Goal: Use online tool/utility: Use online tool/utility

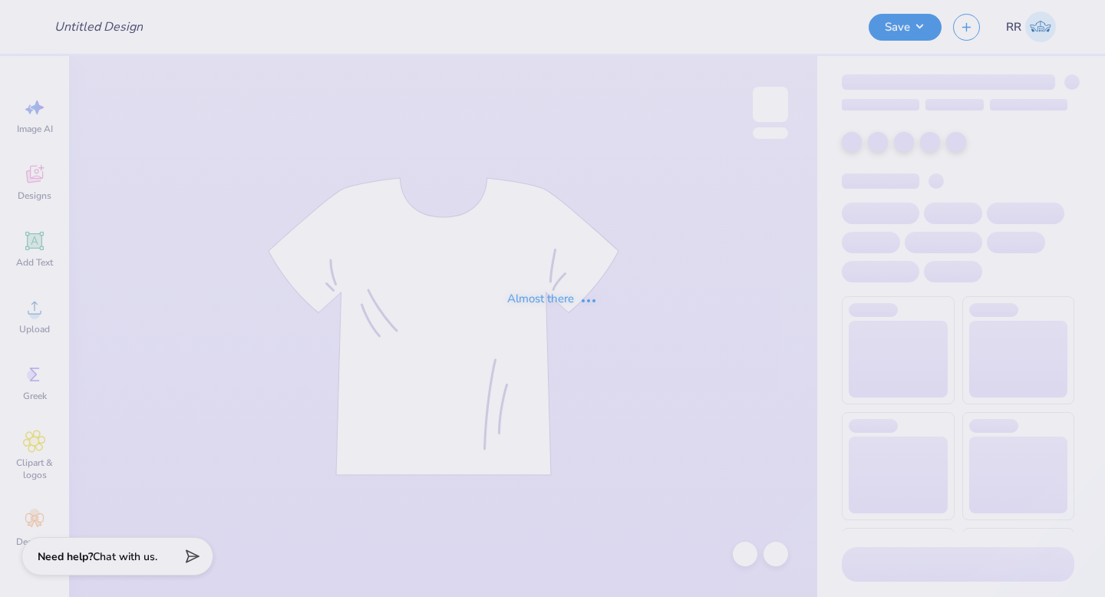
type input "CareStaff '25"
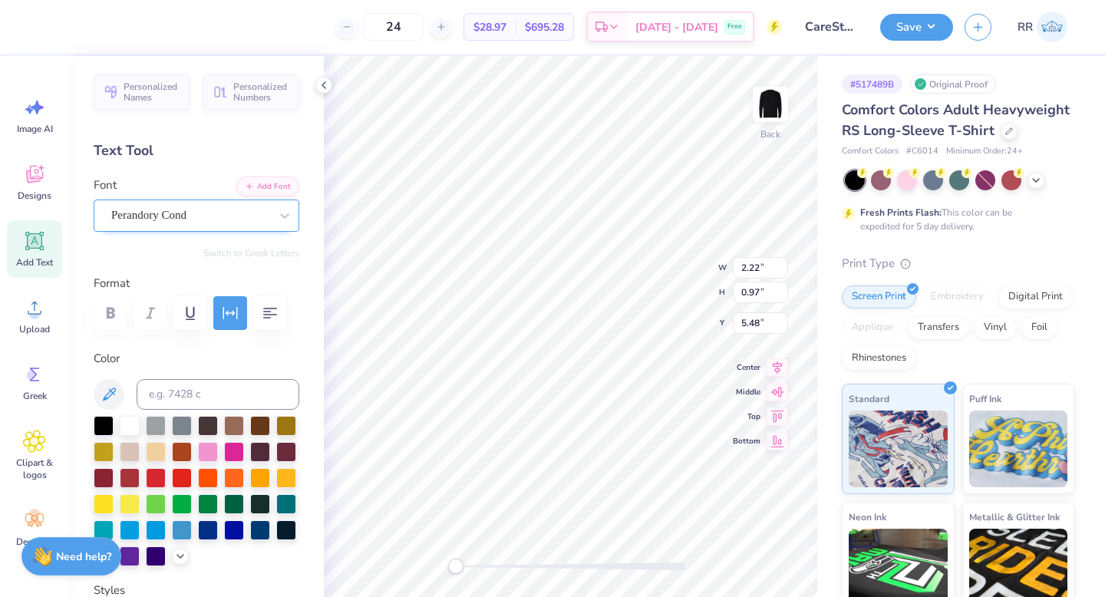
drag, startPoint x: 232, startPoint y: 219, endPoint x: 230, endPoint y: 235, distance: 15.4
click at [232, 219] on div "Perandory Cond" at bounding box center [190, 215] width 161 height 24
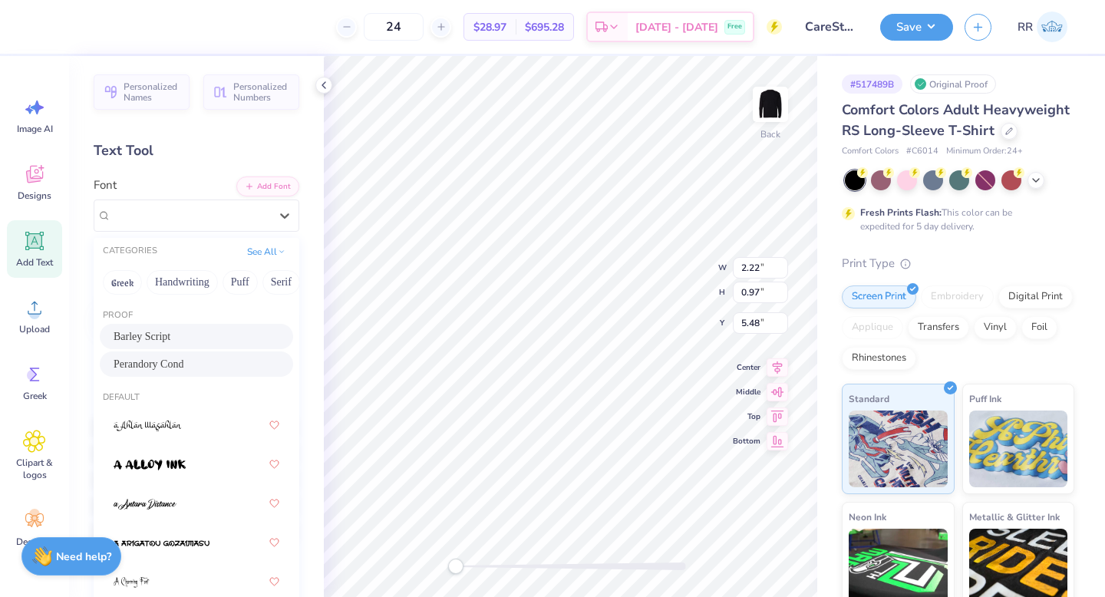
click at [177, 340] on div "Barley Script" at bounding box center [197, 336] width 166 height 16
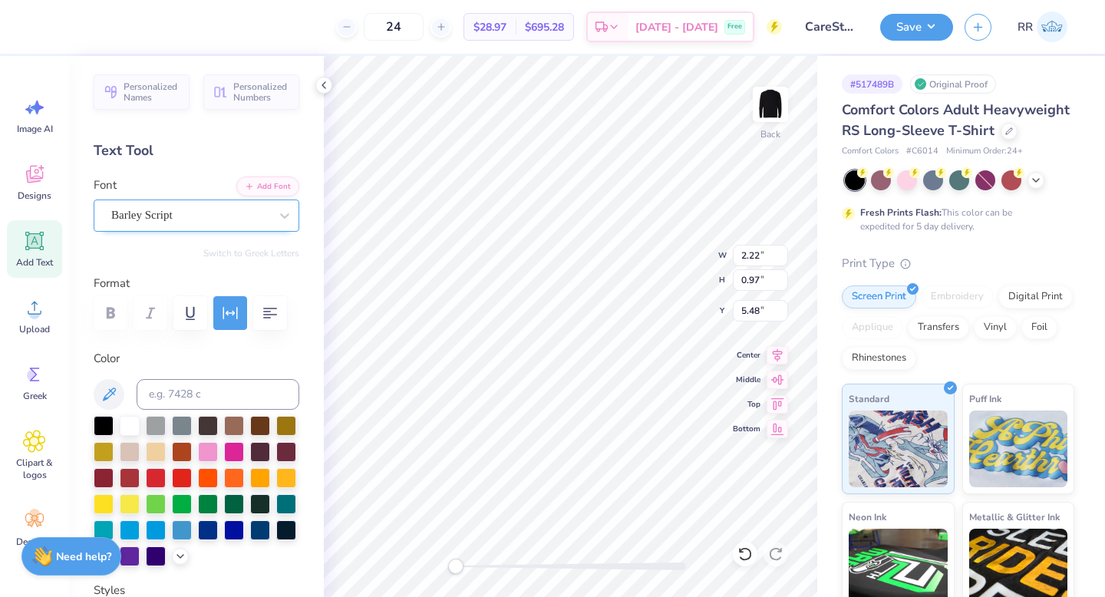
click at [221, 215] on div "Barley Script" at bounding box center [190, 215] width 161 height 24
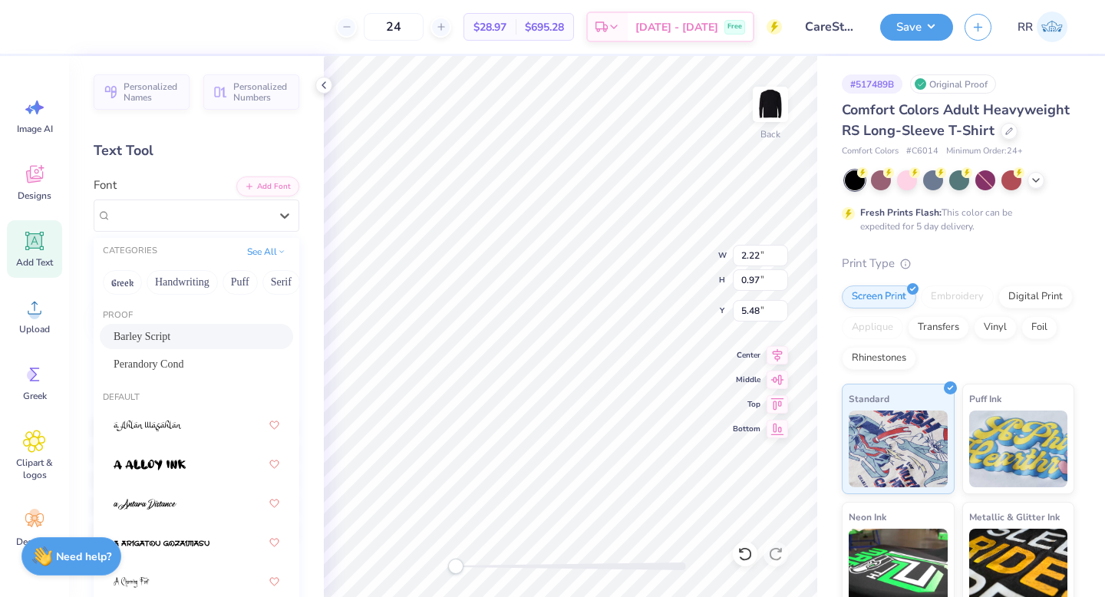
drag, startPoint x: 180, startPoint y: 367, endPoint x: 188, endPoint y: 367, distance: 7.7
click at [180, 367] on div "Perandory Cond" at bounding box center [197, 364] width 166 height 16
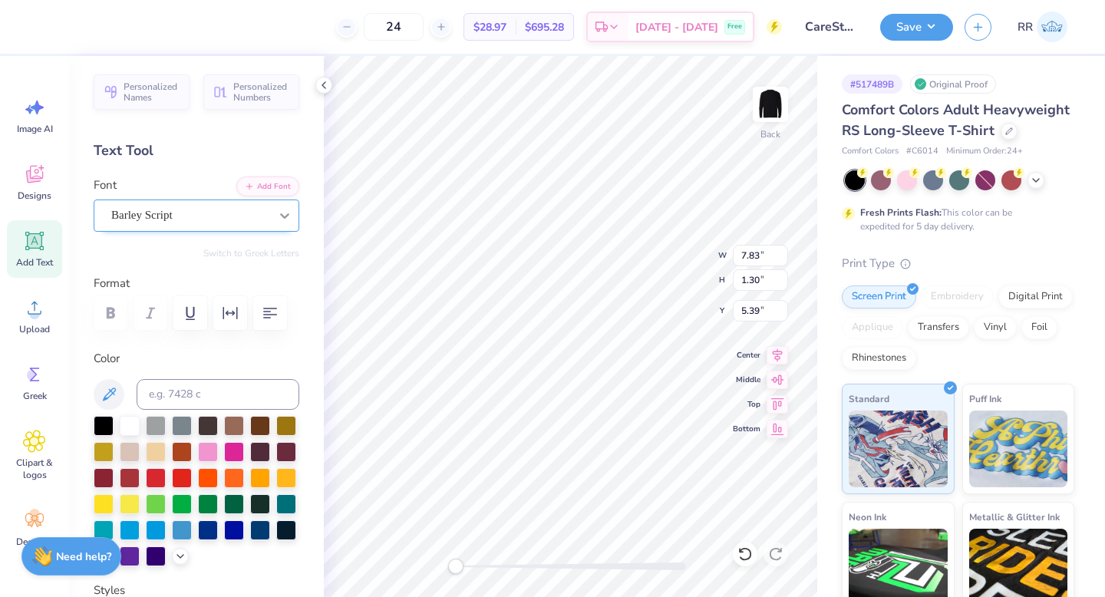
click at [271, 216] on div at bounding box center [285, 216] width 28 height 28
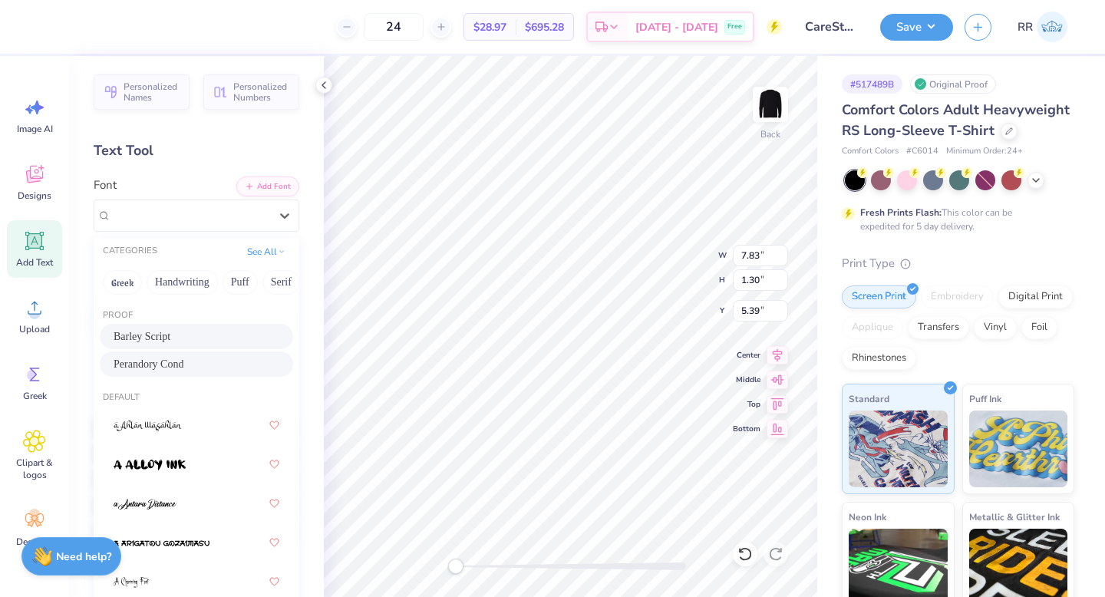
drag, startPoint x: 201, startPoint y: 367, endPoint x: 212, endPoint y: 353, distance: 18.1
click at [200, 367] on div "Perandory Cond" at bounding box center [197, 364] width 166 height 16
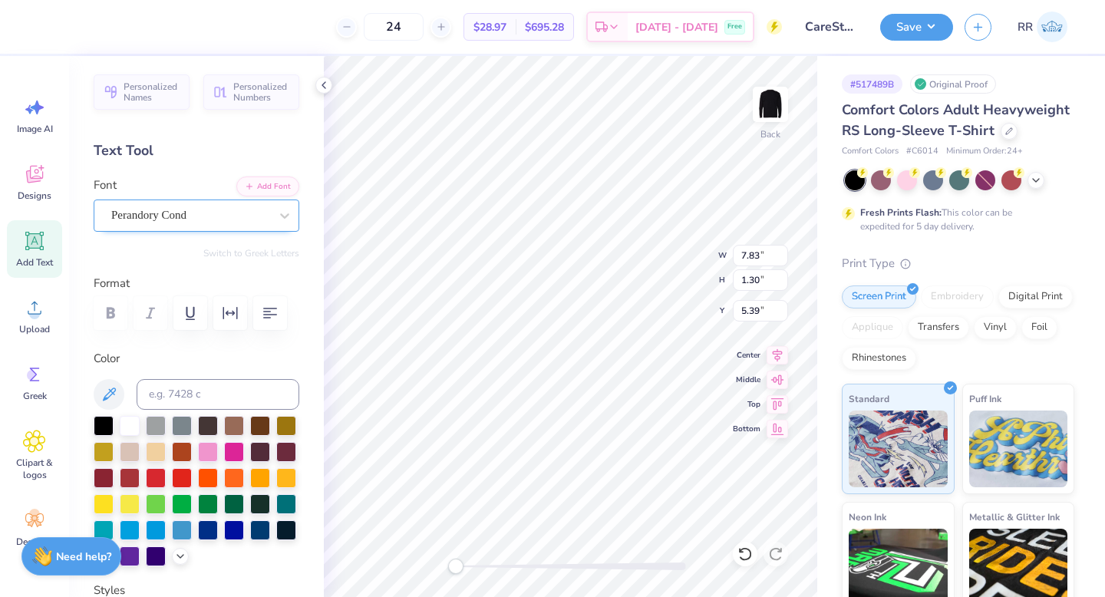
click at [219, 212] on div "Perandory Cond" at bounding box center [190, 215] width 161 height 24
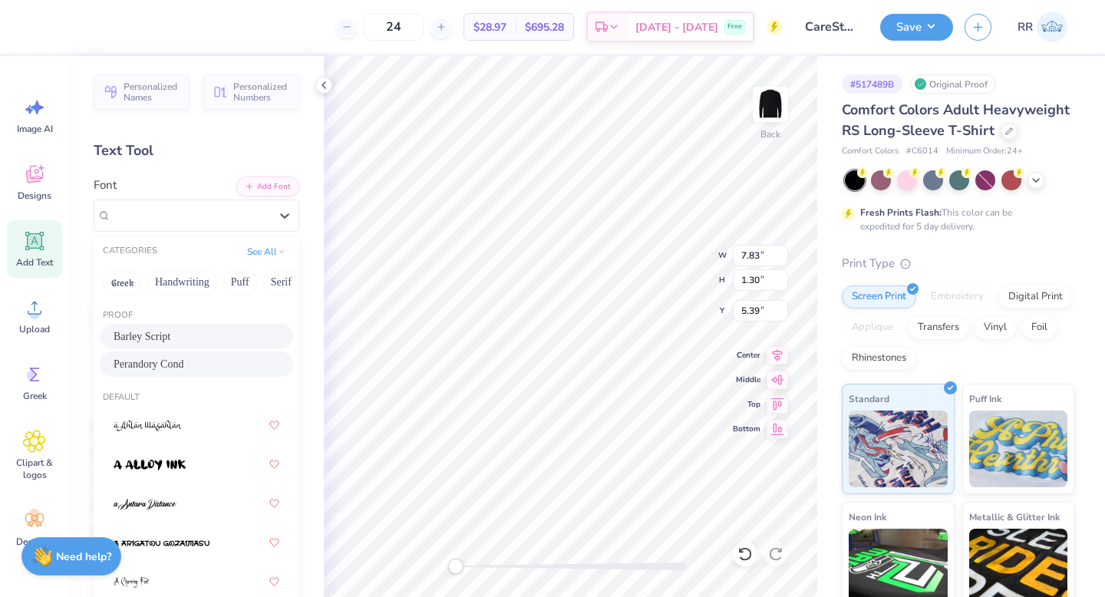
click at [196, 341] on div "Barley Script" at bounding box center [197, 336] width 166 height 16
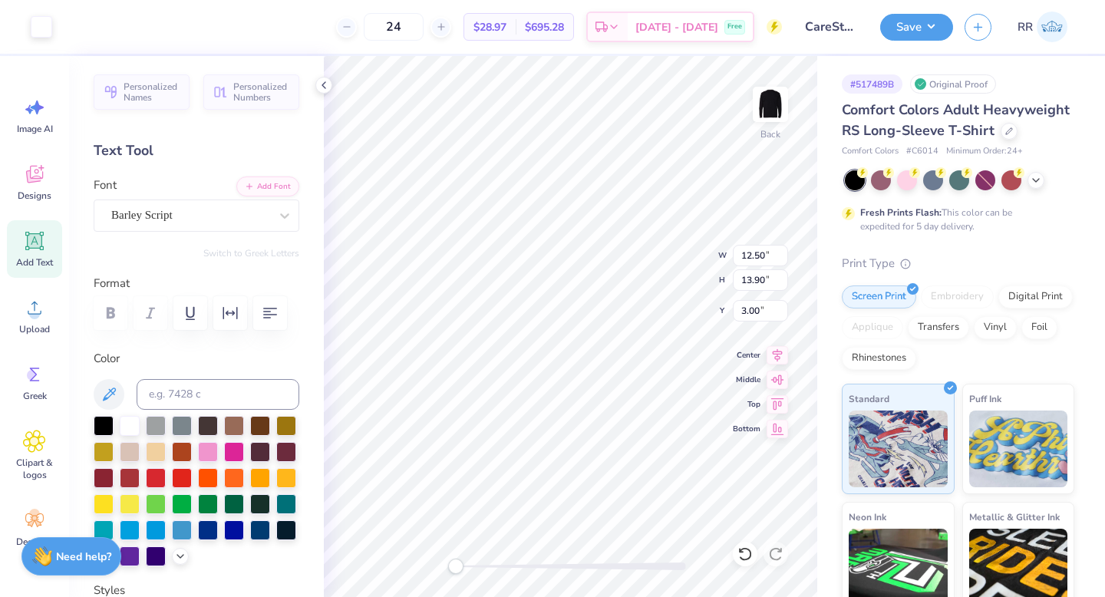
type input "0.41"
type input "0.39"
type input "6.06"
click at [238, 215] on div "Barley Script" at bounding box center [190, 215] width 161 height 24
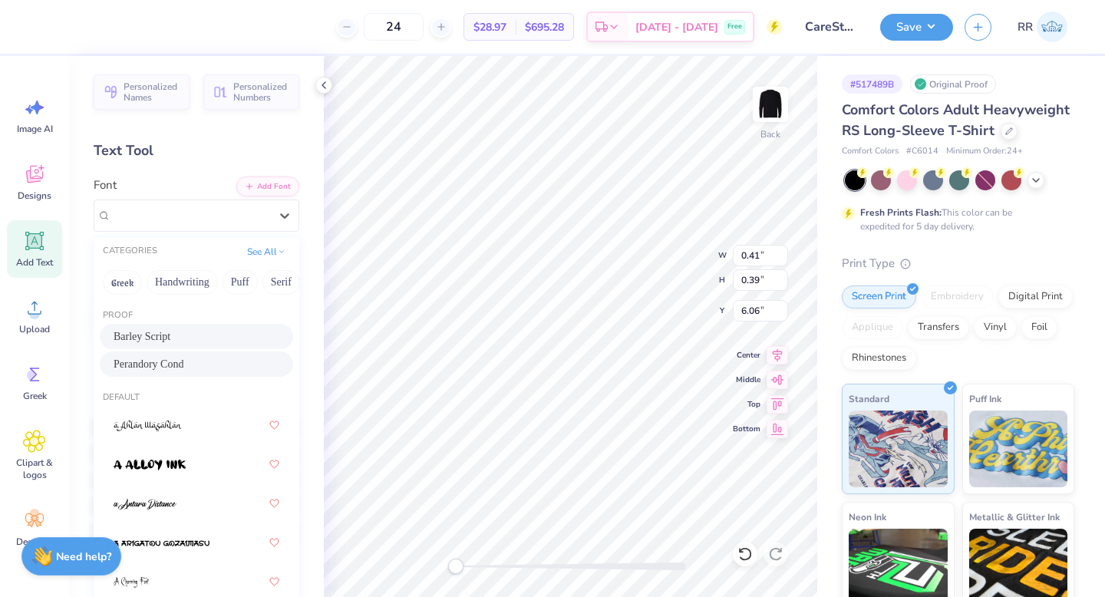
click at [192, 366] on div "Perandory Cond" at bounding box center [197, 364] width 166 height 16
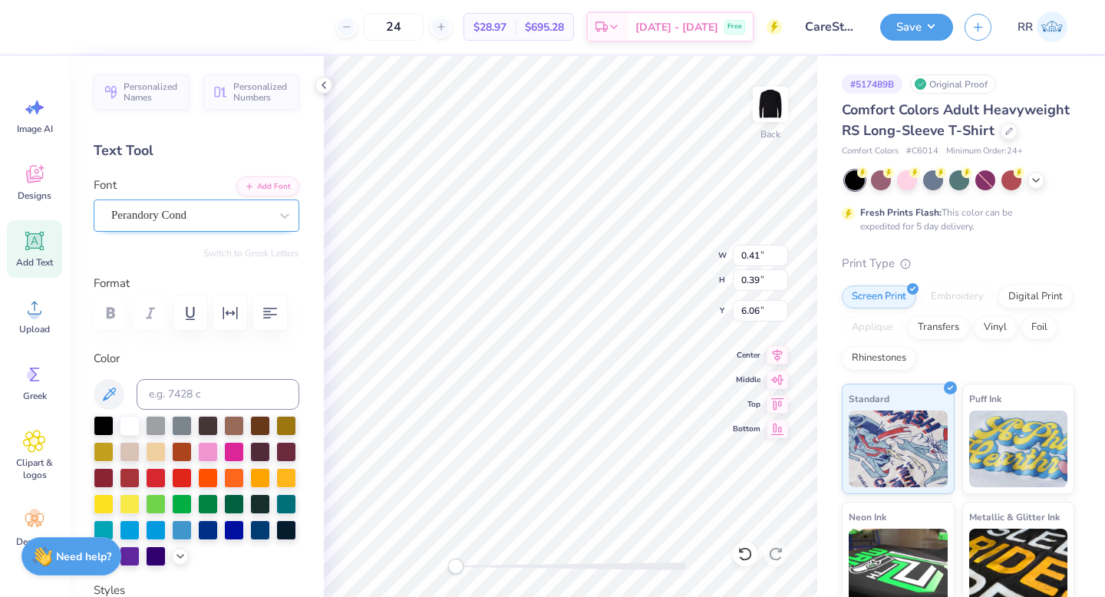
click at [226, 221] on div "Perandory Cond" at bounding box center [190, 215] width 161 height 24
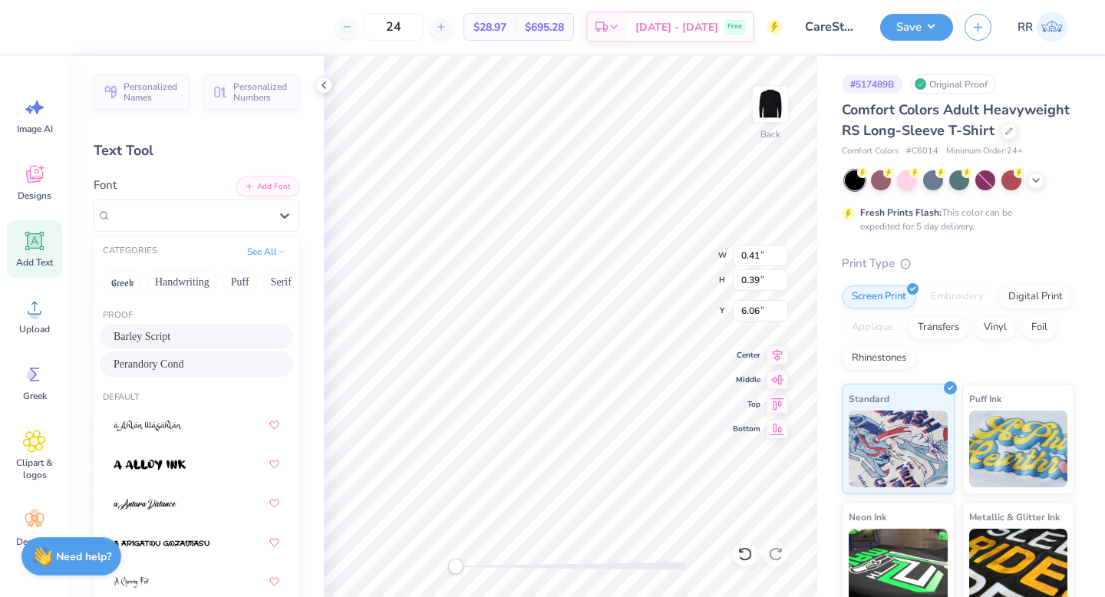
click at [194, 337] on div "Barley Script" at bounding box center [197, 336] width 166 height 16
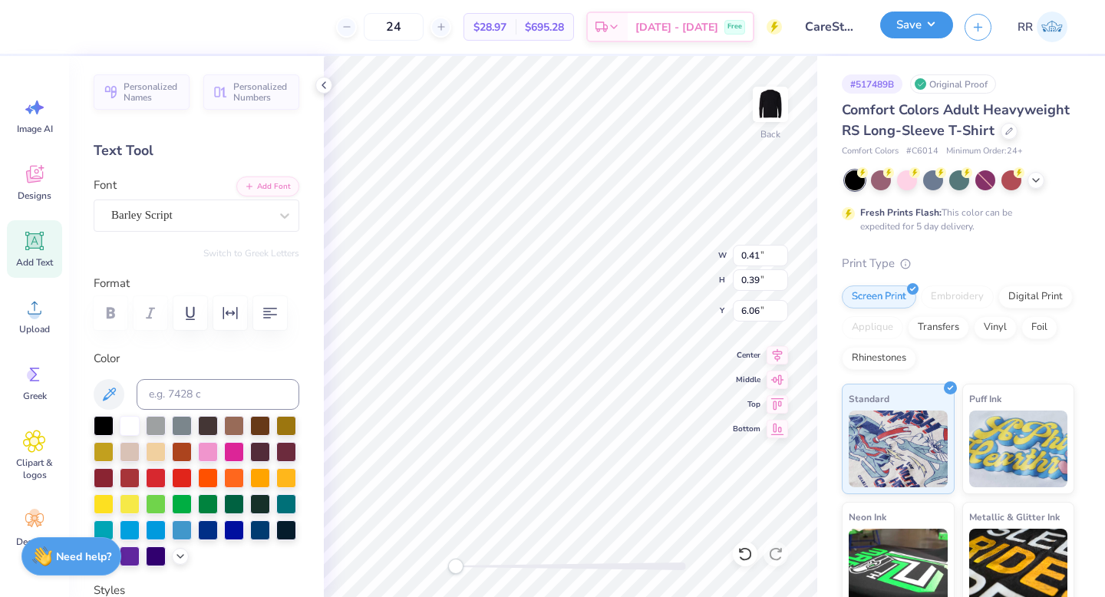
click at [916, 29] on button "Save" at bounding box center [916, 25] width 73 height 27
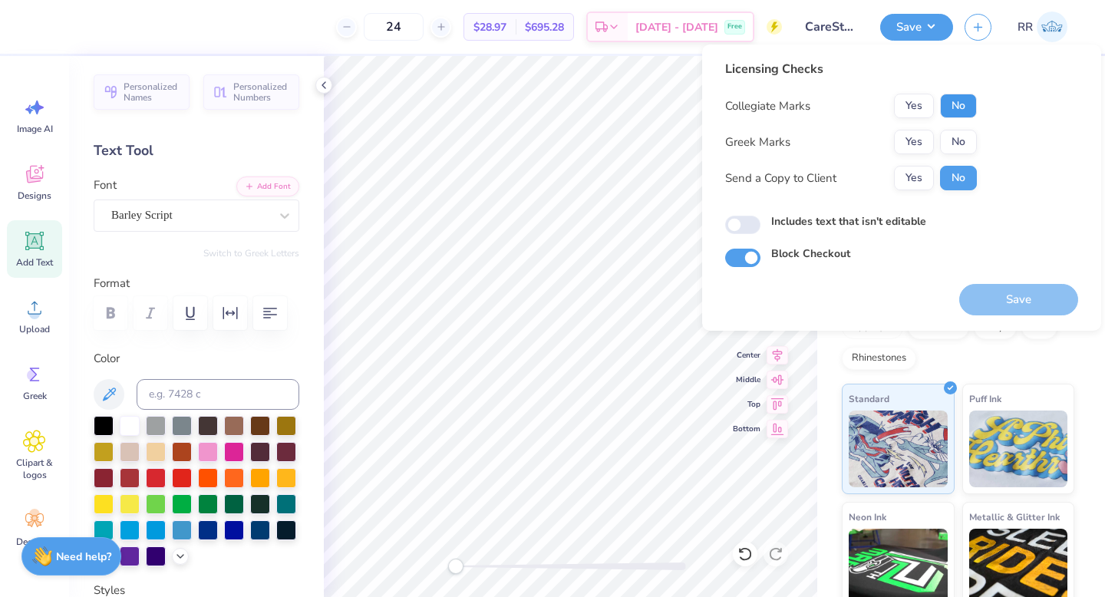
click at [957, 104] on button "No" at bounding box center [958, 106] width 37 height 25
click at [960, 153] on button "No" at bounding box center [958, 142] width 37 height 25
click at [1004, 280] on div "Save" at bounding box center [1018, 291] width 119 height 48
click at [1021, 294] on button "Save" at bounding box center [1018, 299] width 119 height 31
